Goal: Task Accomplishment & Management: Manage account settings

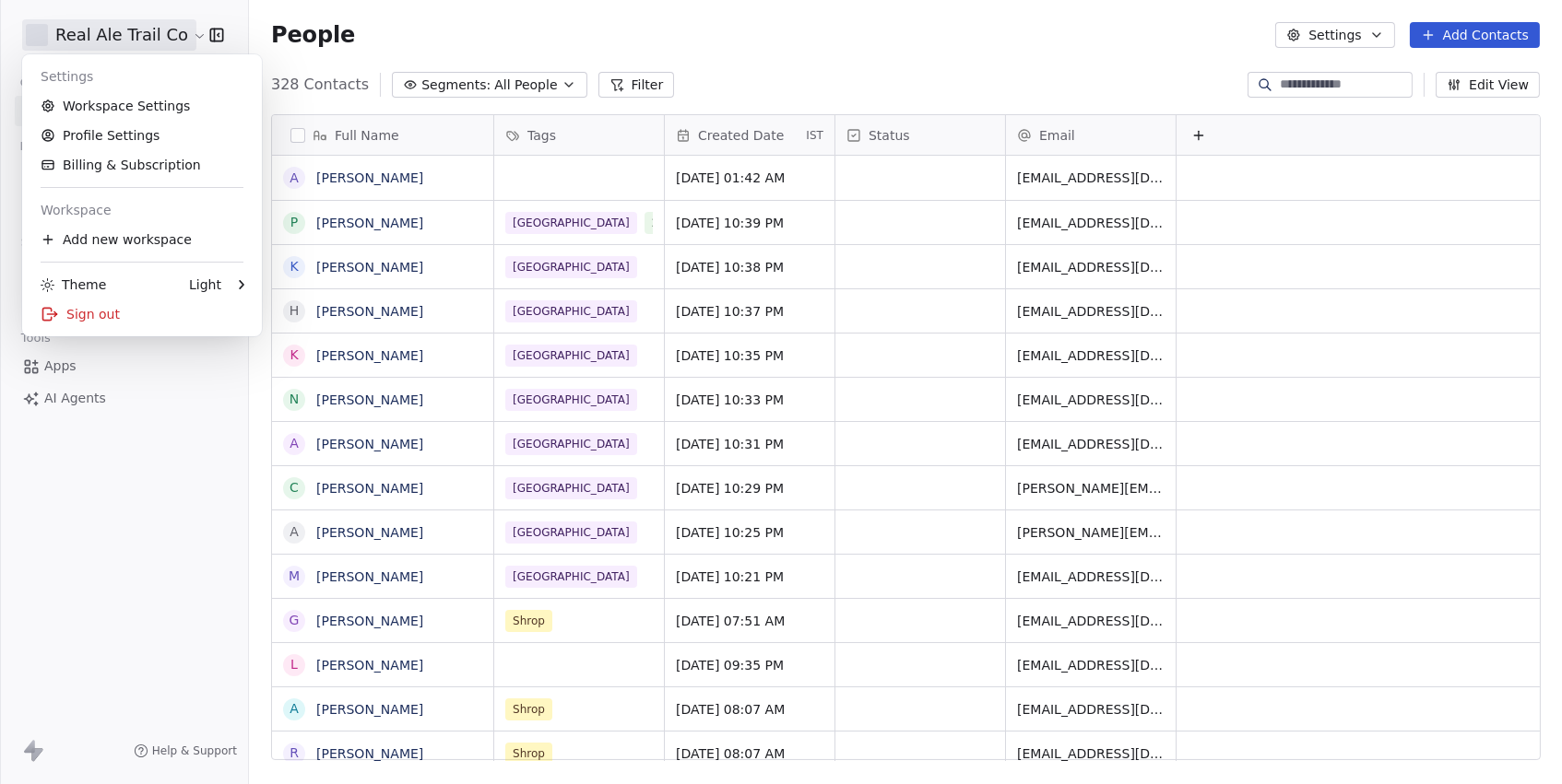
scroll to position [691, 1311]
click at [102, 107] on link "Workspace Settings" at bounding box center [142, 106] width 225 height 30
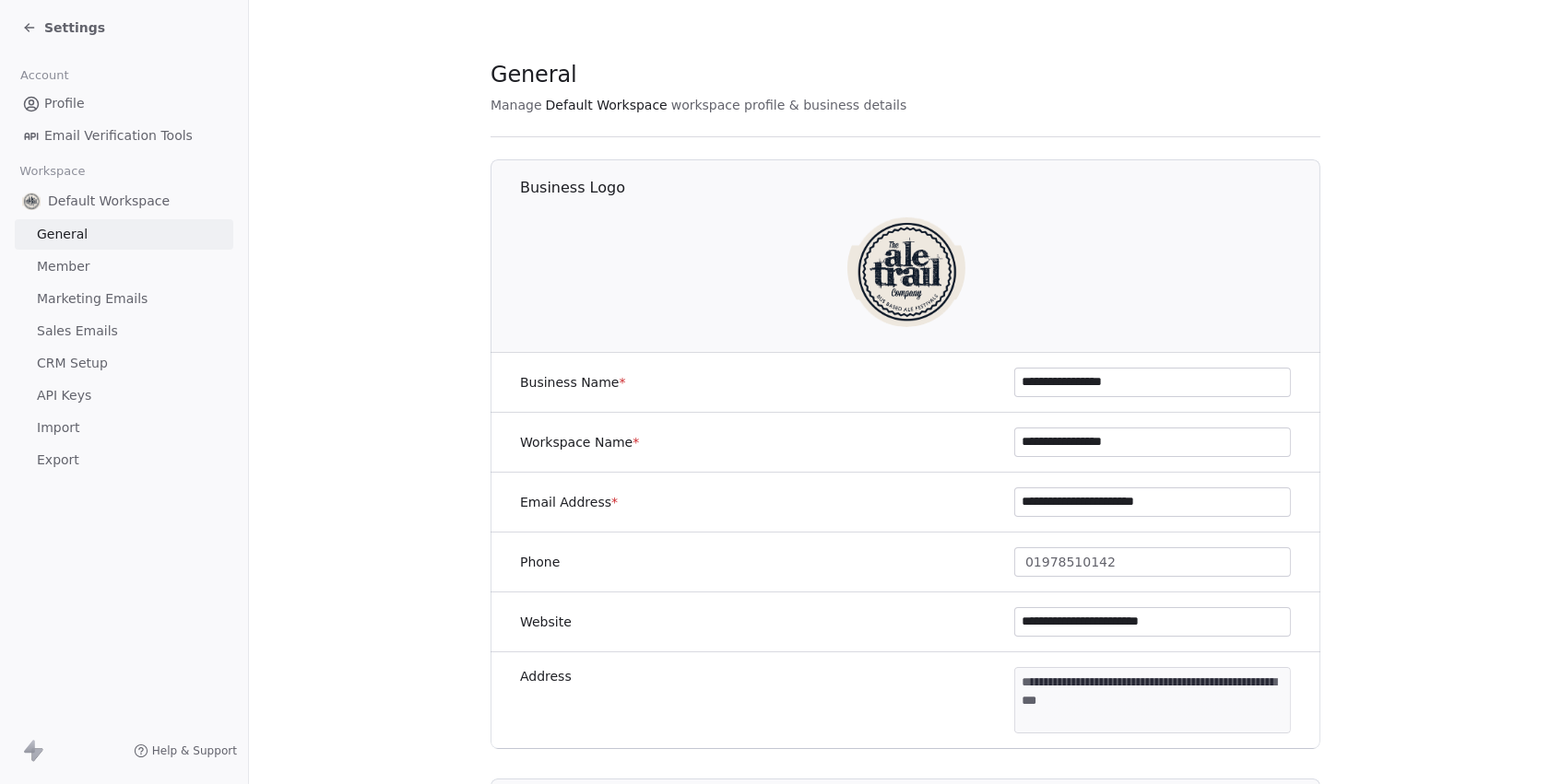
click at [63, 290] on span "Marketing Emails" at bounding box center [92, 299] width 111 height 19
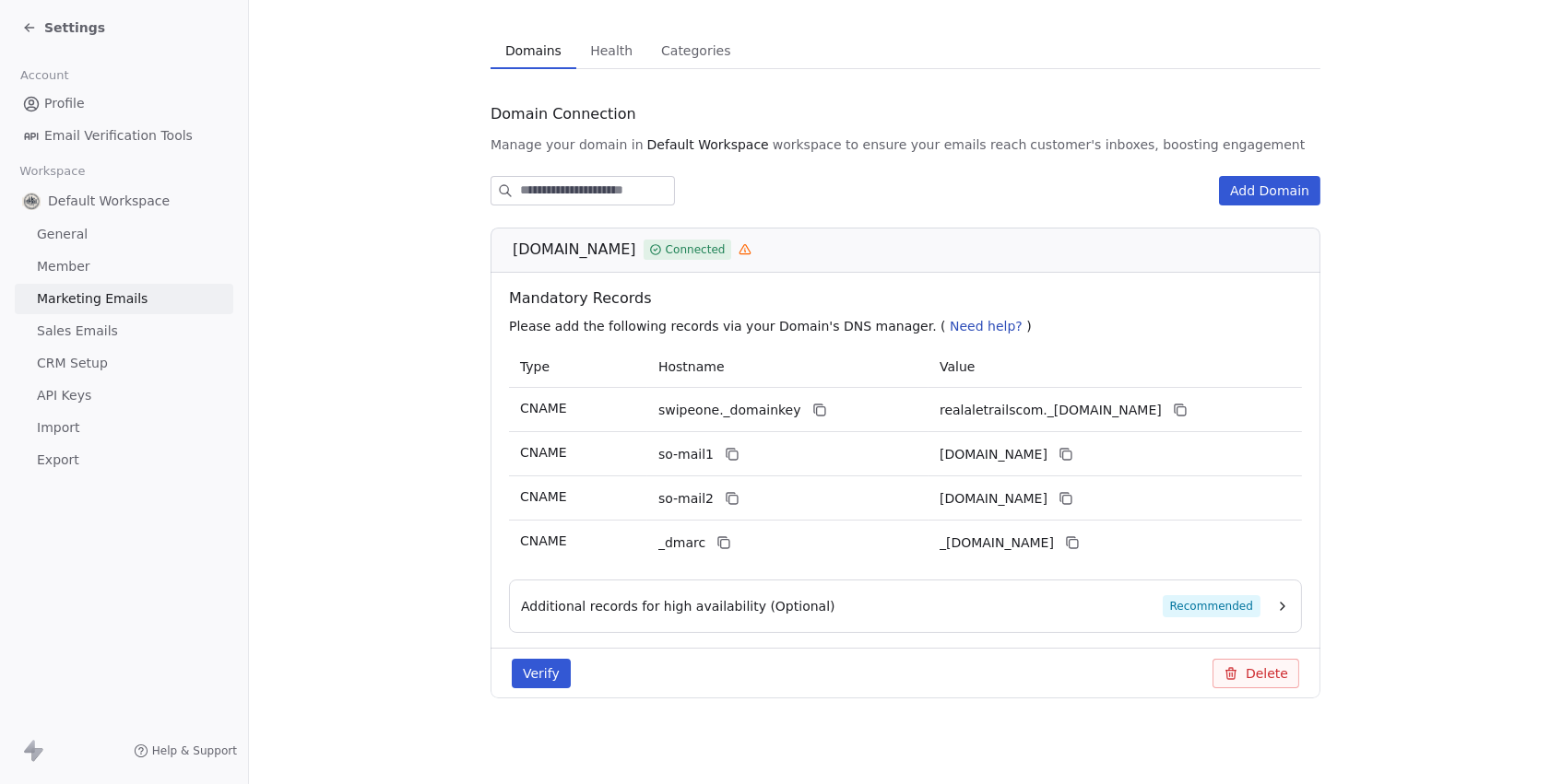
scroll to position [116, 0]
click at [543, 680] on button "Verify" at bounding box center [541, 675] width 59 height 30
click at [548, 679] on button "Verify" at bounding box center [541, 675] width 59 height 30
click at [816, 409] on icon at bounding box center [819, 411] width 14 height 14
click at [1187, 405] on icon at bounding box center [1179, 411] width 14 height 14
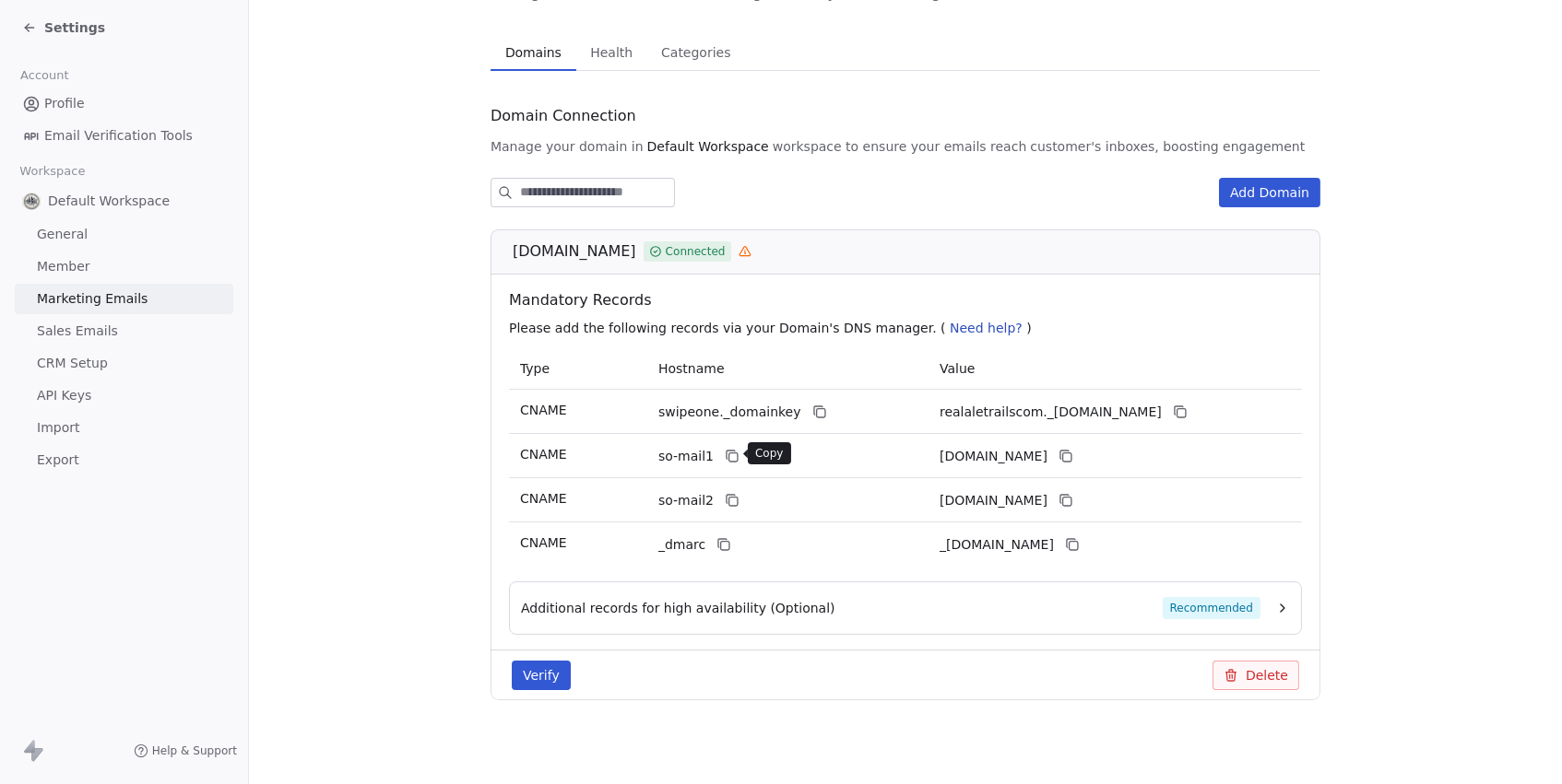
click at [727, 451] on icon at bounding box center [730, 455] width 9 height 9
click at [1069, 451] on icon at bounding box center [1064, 455] width 9 height 9
click at [1076, 494] on button at bounding box center [1065, 500] width 22 height 22
click at [727, 542] on icon at bounding box center [723, 544] width 14 height 14
click at [1077, 542] on icon at bounding box center [1073, 546] width 9 height 9
